Goal: Navigation & Orientation: Find specific page/section

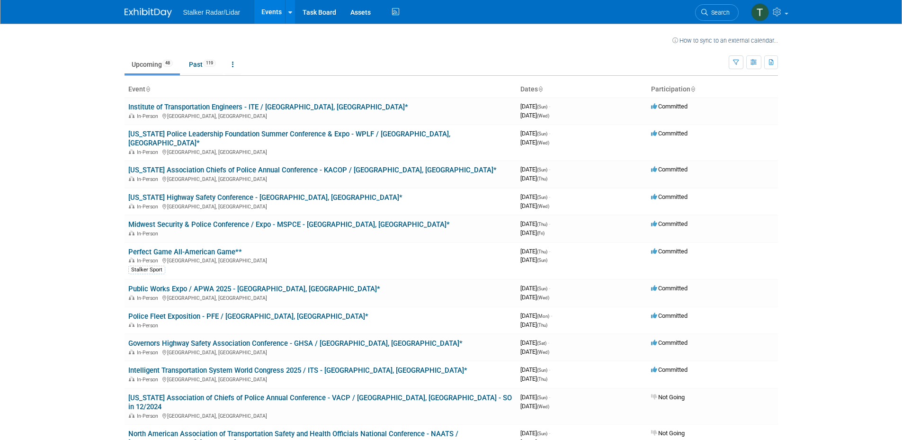
click at [246, 285] on link "Public Works Expo / APWA 2025 - [GEOGRAPHIC_DATA], [GEOGRAPHIC_DATA]*" at bounding box center [254, 289] width 252 height 9
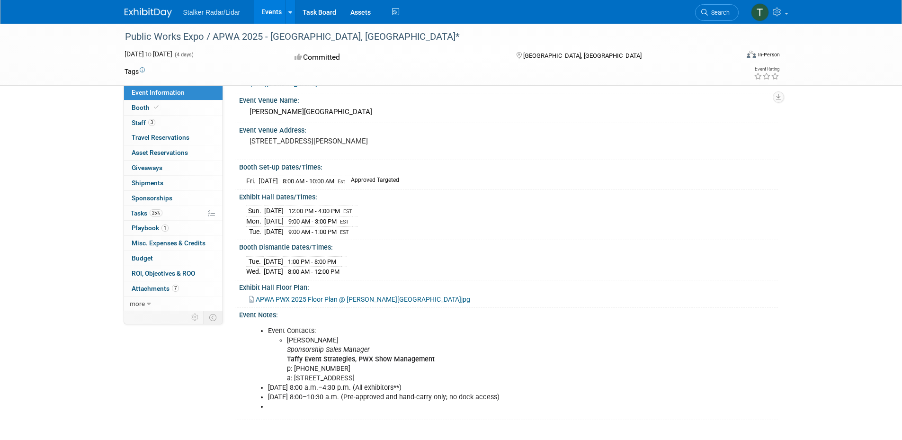
scroll to position [95, 0]
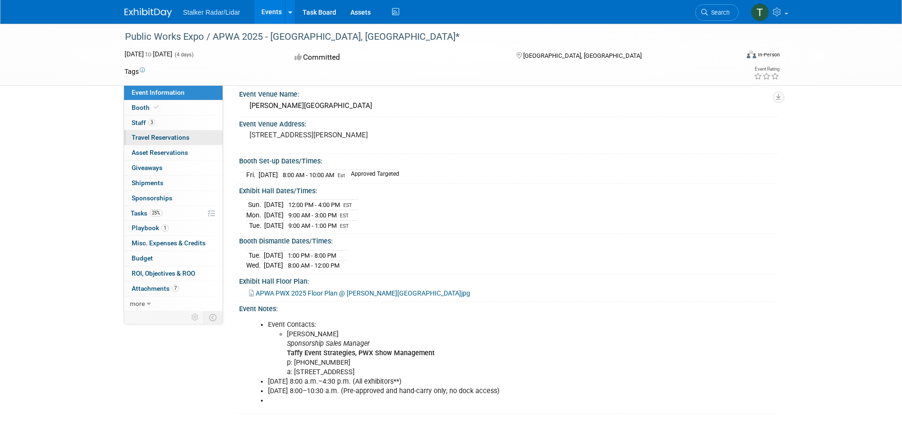
click at [152, 137] on span "Travel Reservations 0" at bounding box center [161, 138] width 58 height 8
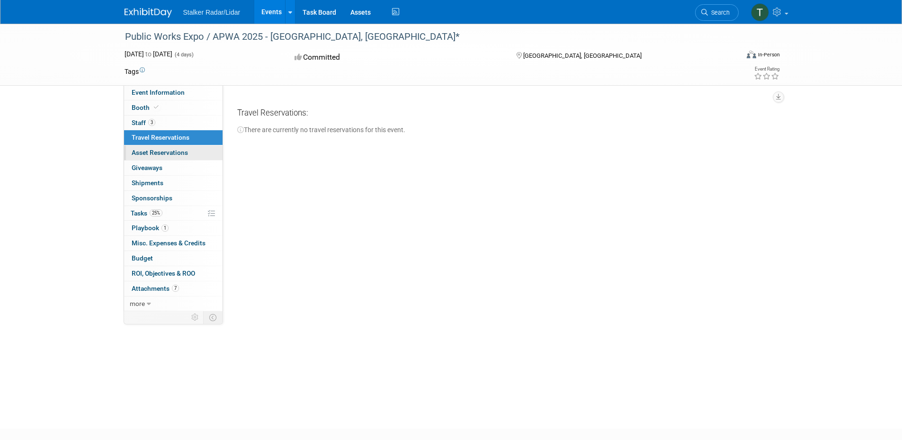
click at [153, 148] on link "0 Asset Reservations 0" at bounding box center [173, 152] width 99 height 15
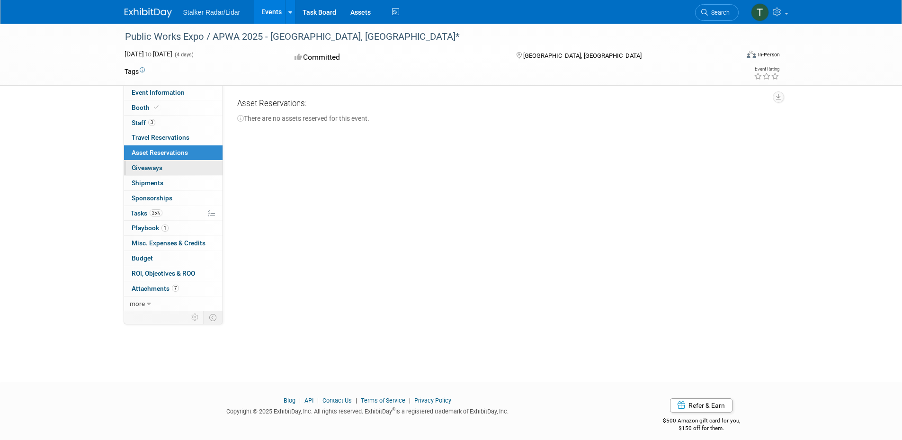
click at [149, 166] on span "Giveaways 0" at bounding box center [147, 168] width 31 height 8
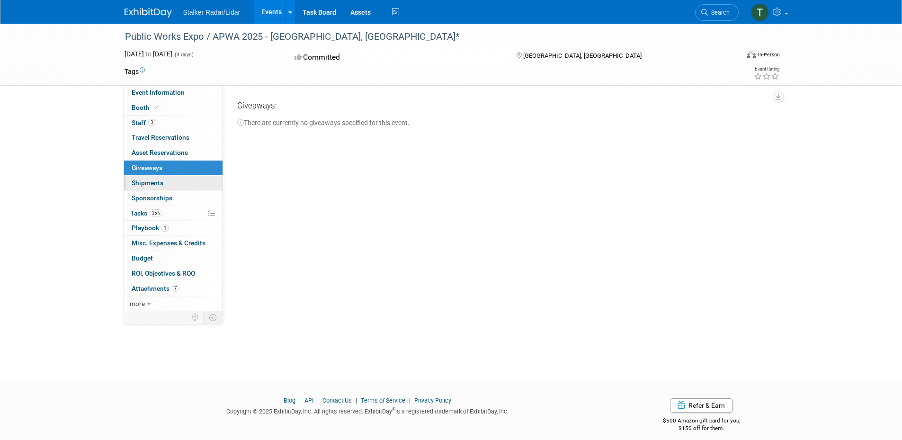
click at [149, 182] on span "Shipments 0" at bounding box center [148, 183] width 32 height 8
click at [145, 198] on span "Sponsorships 0" at bounding box center [152, 198] width 41 height 8
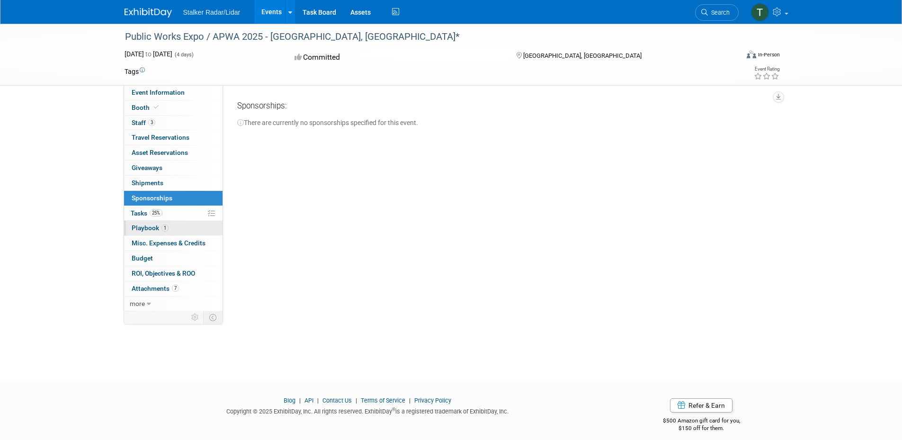
click at [137, 226] on span "Playbook 1" at bounding box center [150, 228] width 37 height 8
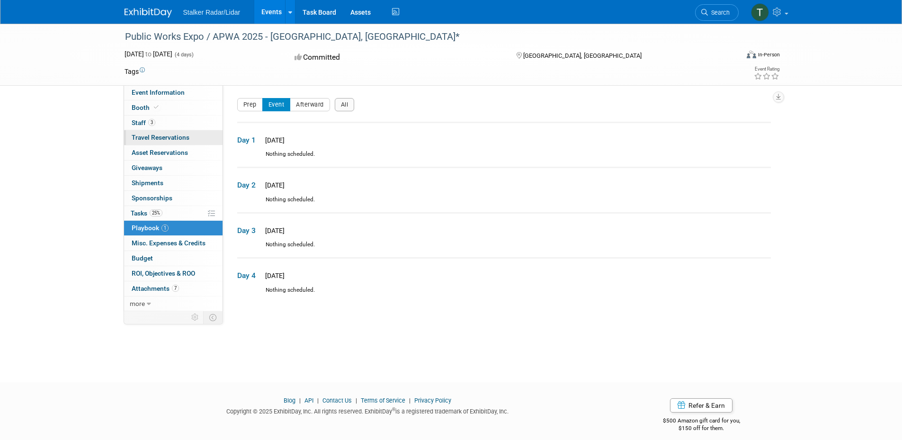
click at [165, 140] on span "Travel Reservations 0" at bounding box center [161, 138] width 58 height 8
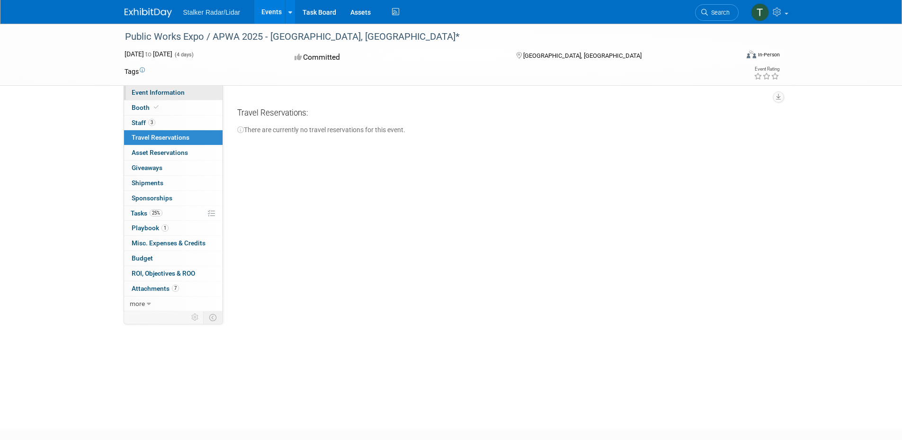
click at [160, 91] on span "Event Information" at bounding box center [158, 93] width 53 height 8
